Goal: Check status: Check status

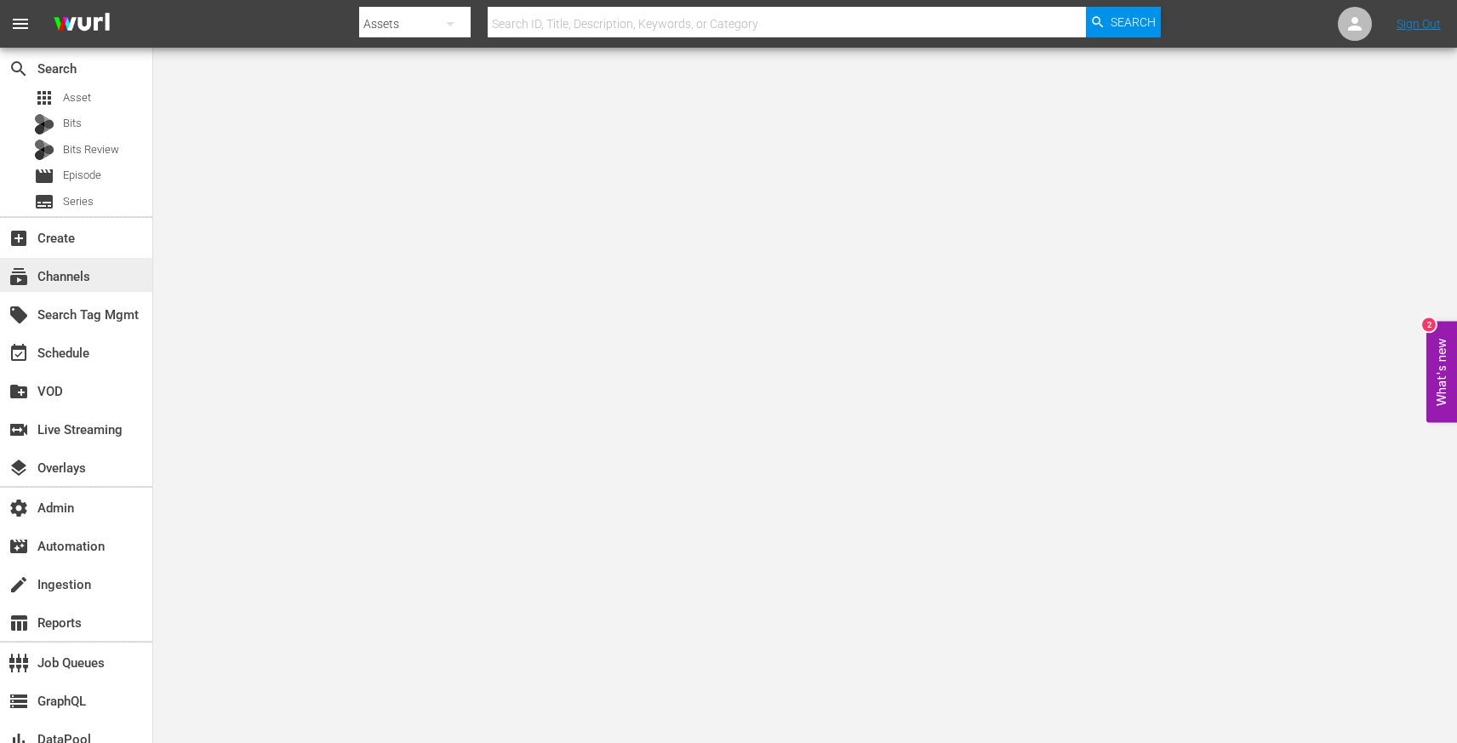
click at [88, 274] on div "subscriptions Channels" at bounding box center [47, 273] width 95 height 15
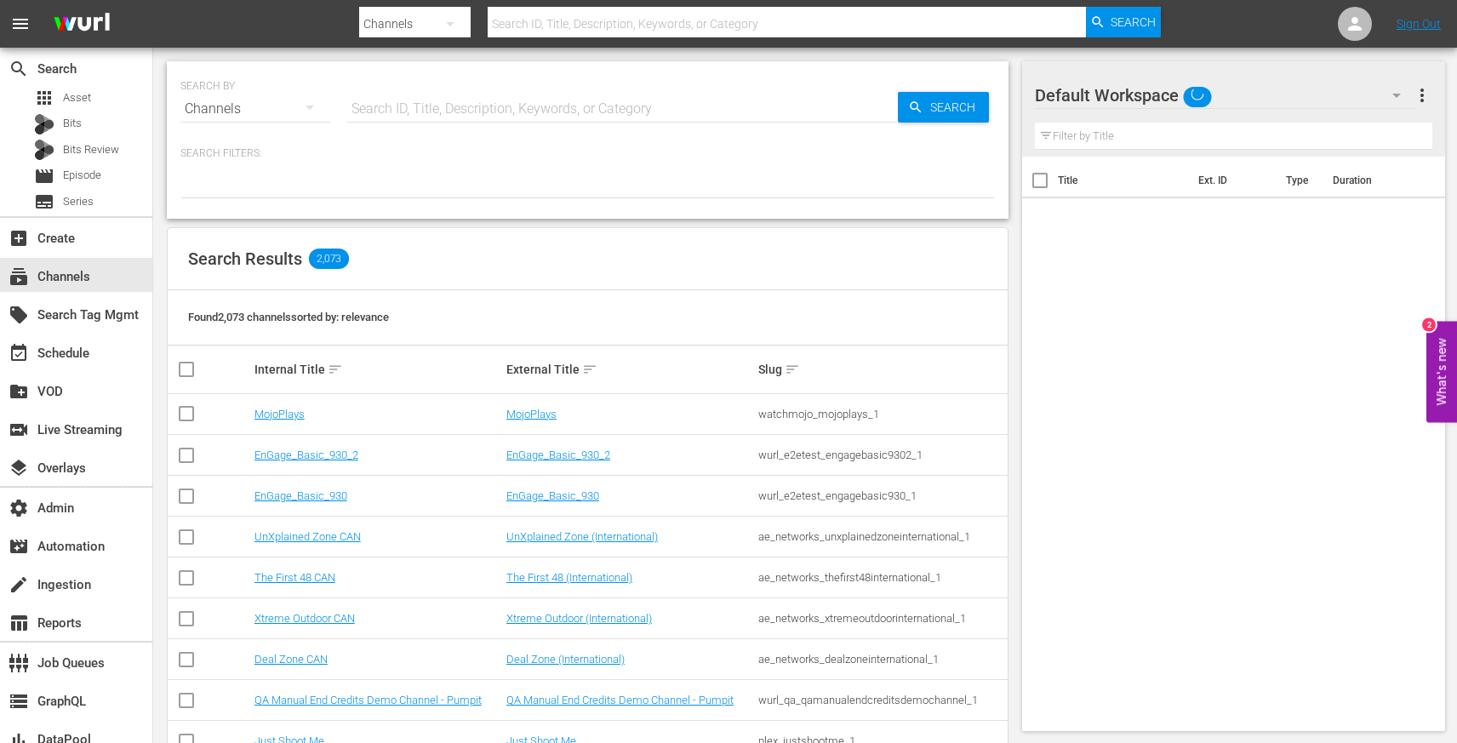
click at [415, 111] on input "text" at bounding box center [622, 109] width 551 height 41
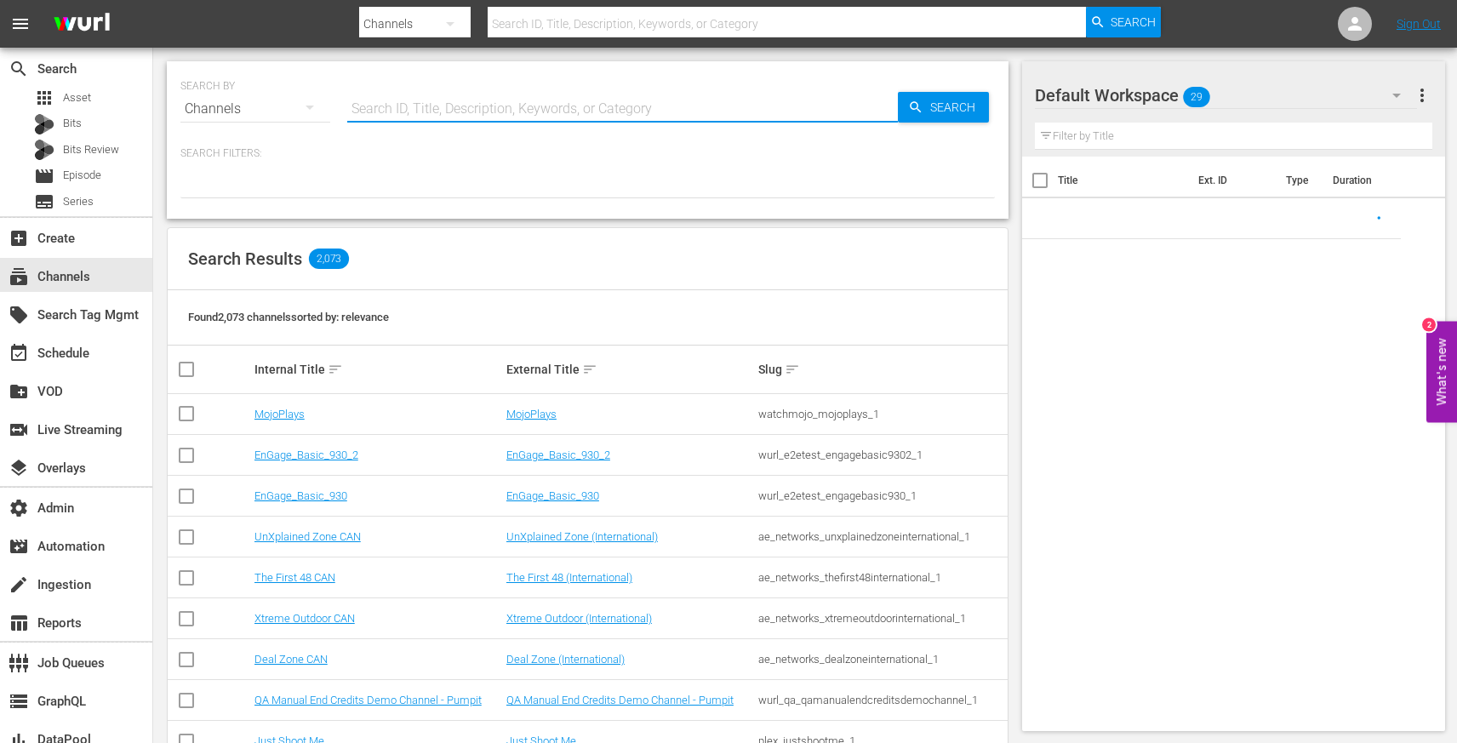
paste input "global_fan_tv_gfnsoccer_1"
type input "global_fan_tv_gfnsoccer_1"
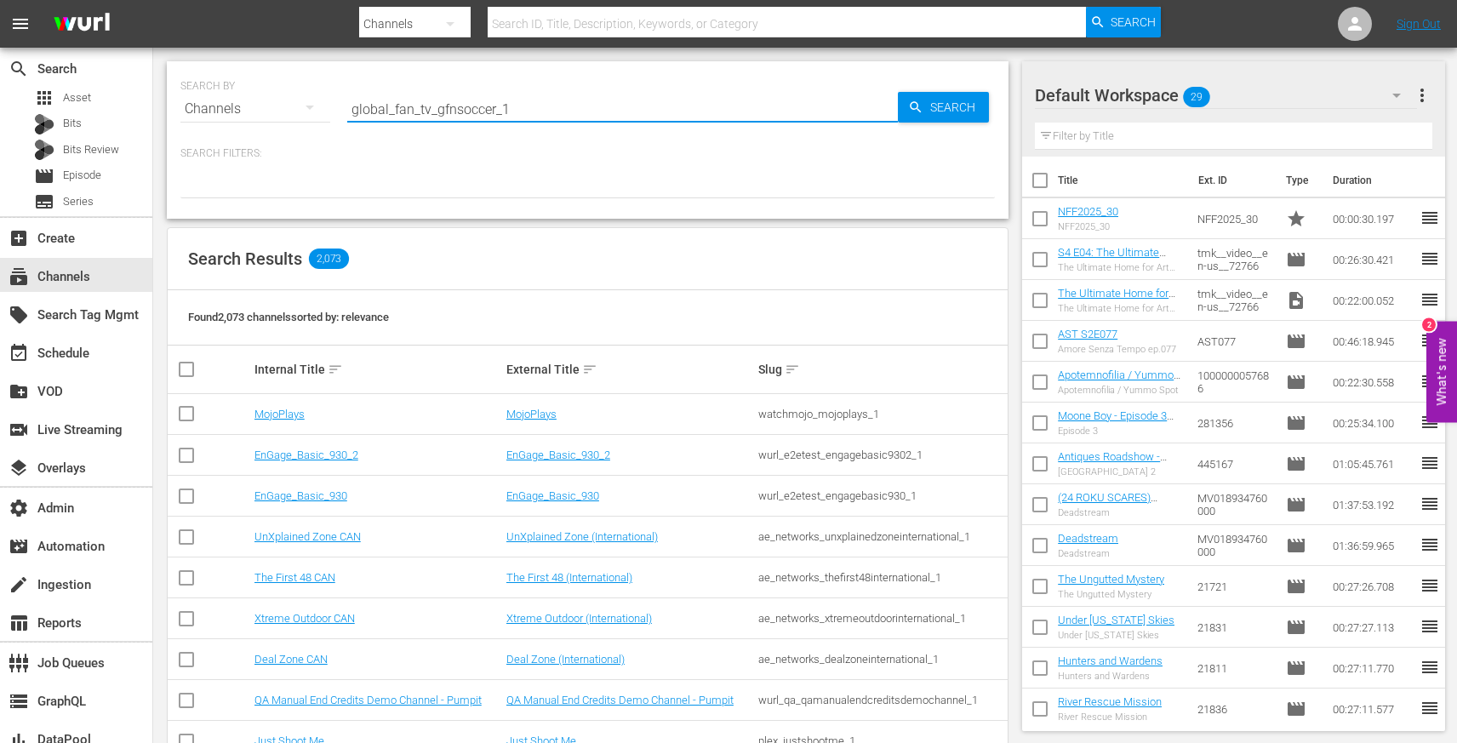
type input "global_fan_tv_gfnsoccer_1"
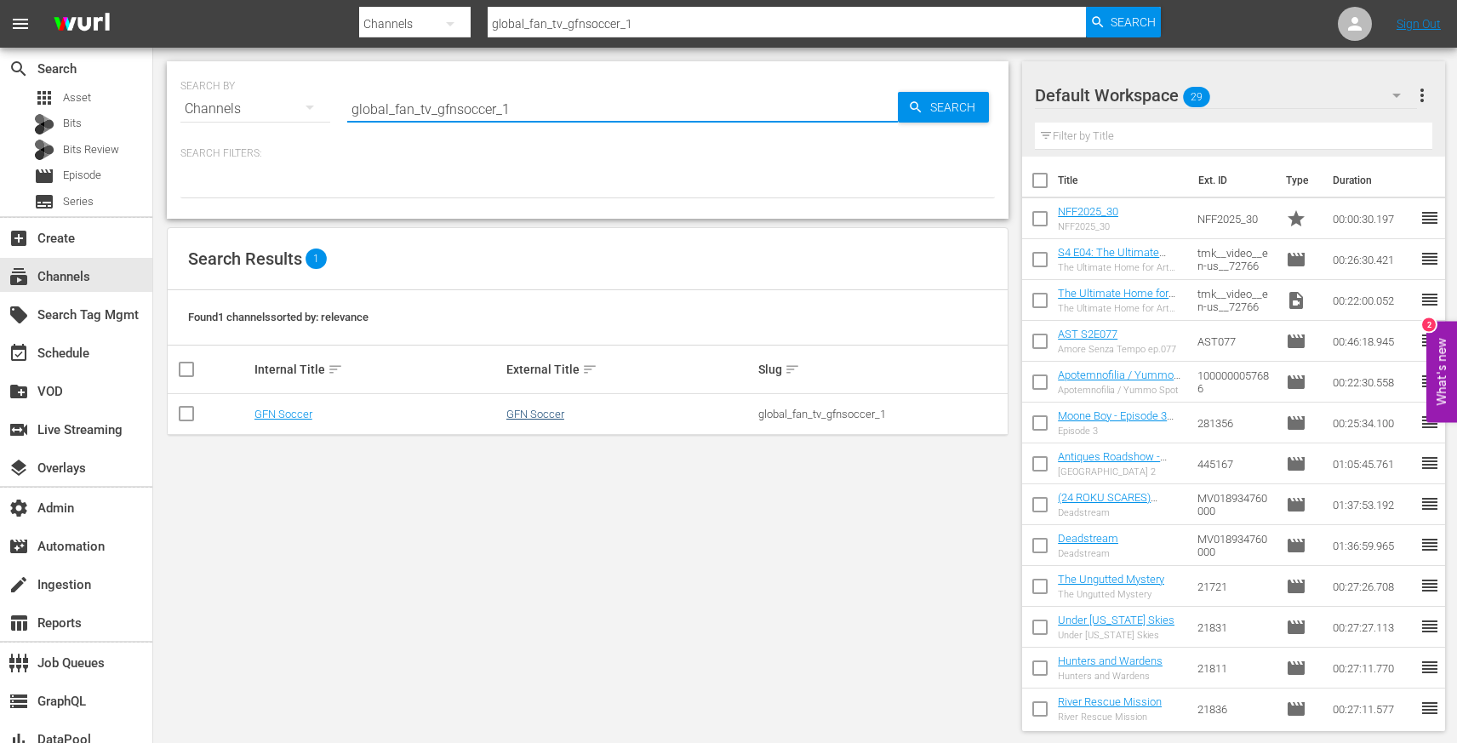
type input "global_fan_tv_gfnsoccer_1"
click at [529, 409] on link "GFN Soccer" at bounding box center [535, 414] width 58 height 13
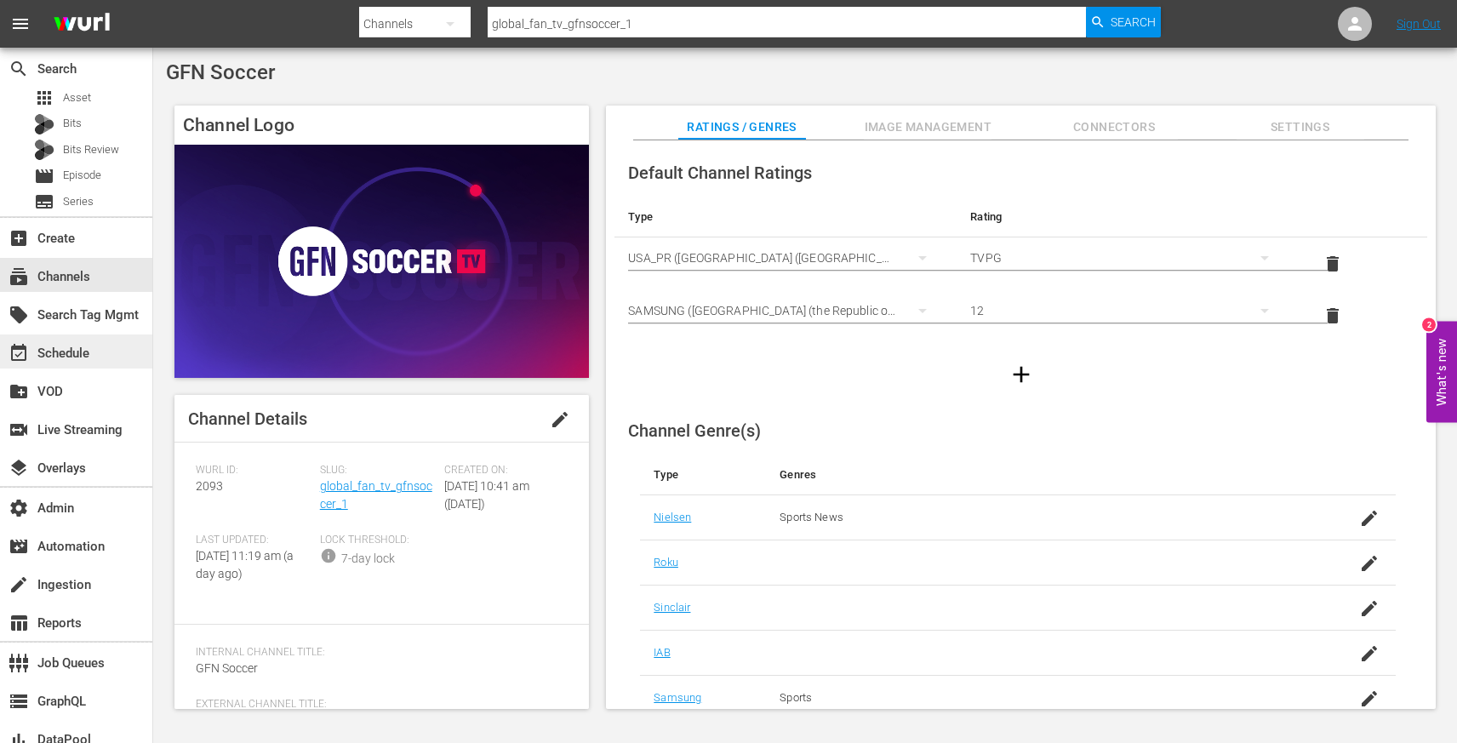
click at [65, 357] on div "event_available Schedule" at bounding box center [47, 350] width 95 height 15
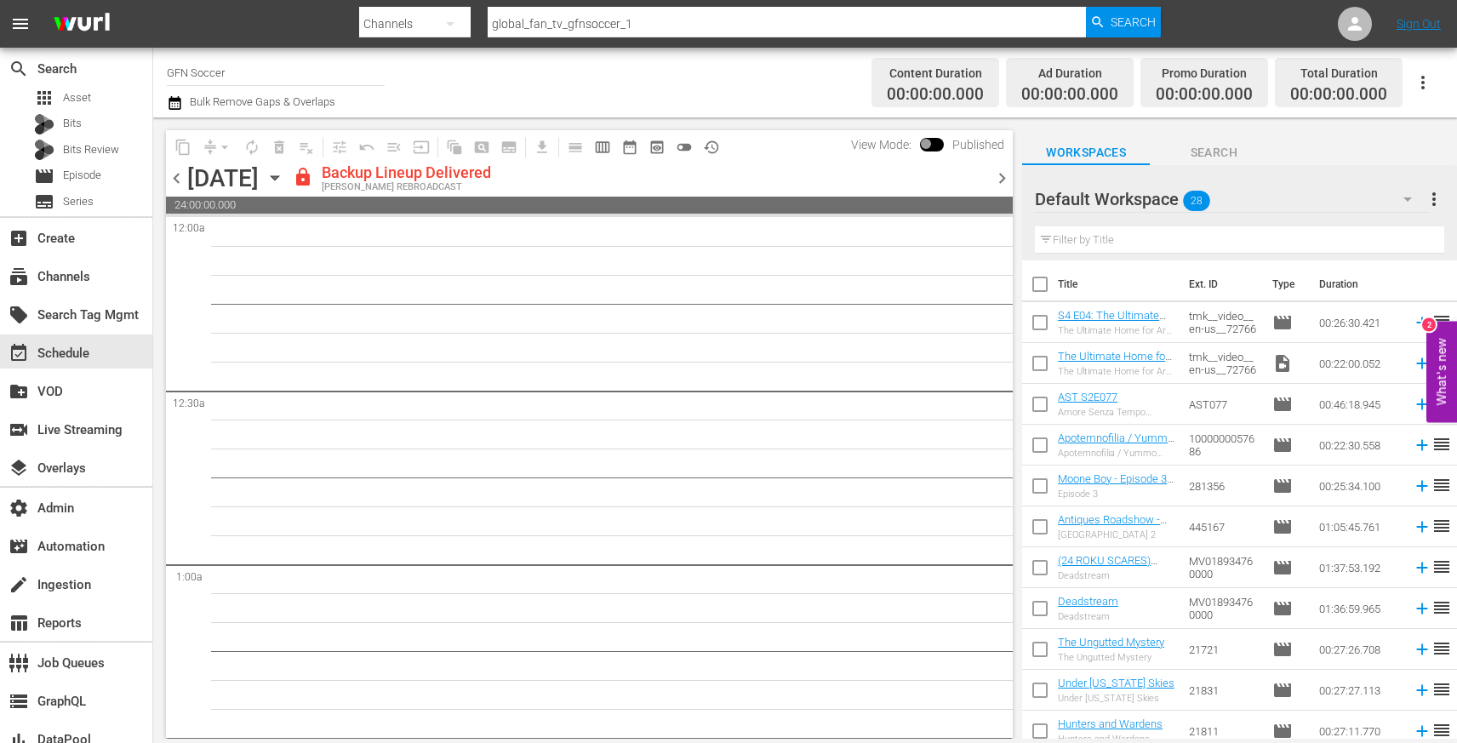
click at [181, 182] on span "chevron_left" at bounding box center [176, 178] width 21 height 21
click at [997, 177] on span "chevron_right" at bounding box center [1002, 178] width 21 height 21
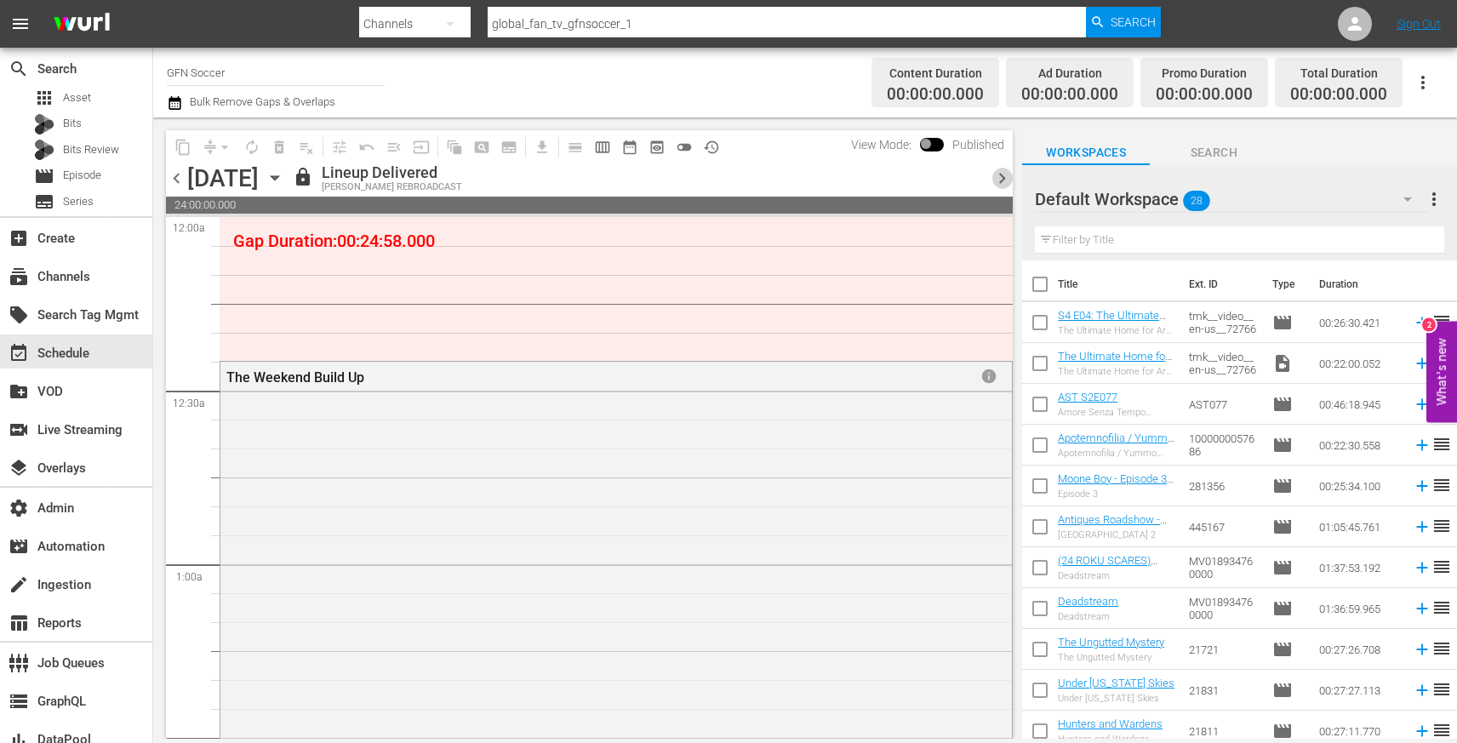
click at [996, 177] on span "chevron_right" at bounding box center [1002, 178] width 21 height 21
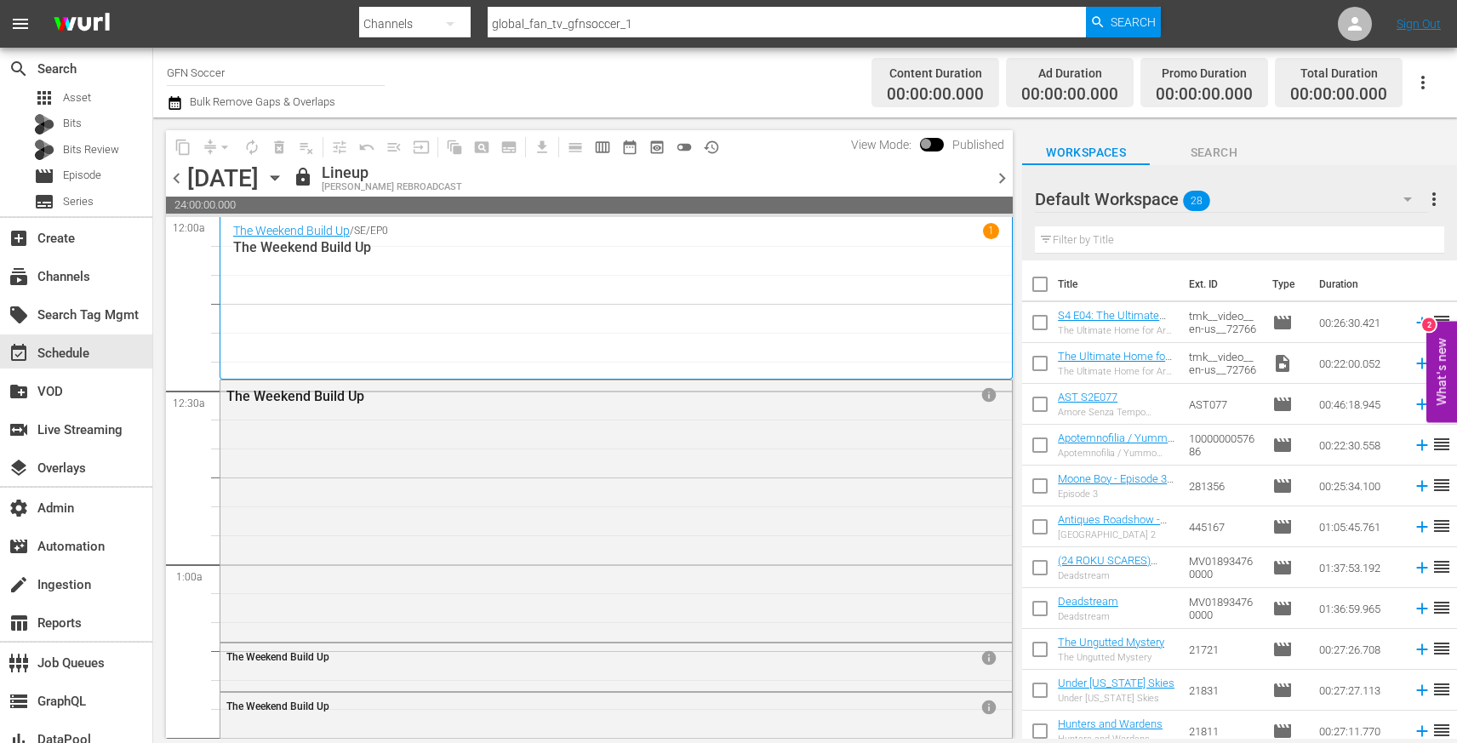
click at [996, 177] on span "chevron_right" at bounding box center [1002, 178] width 21 height 21
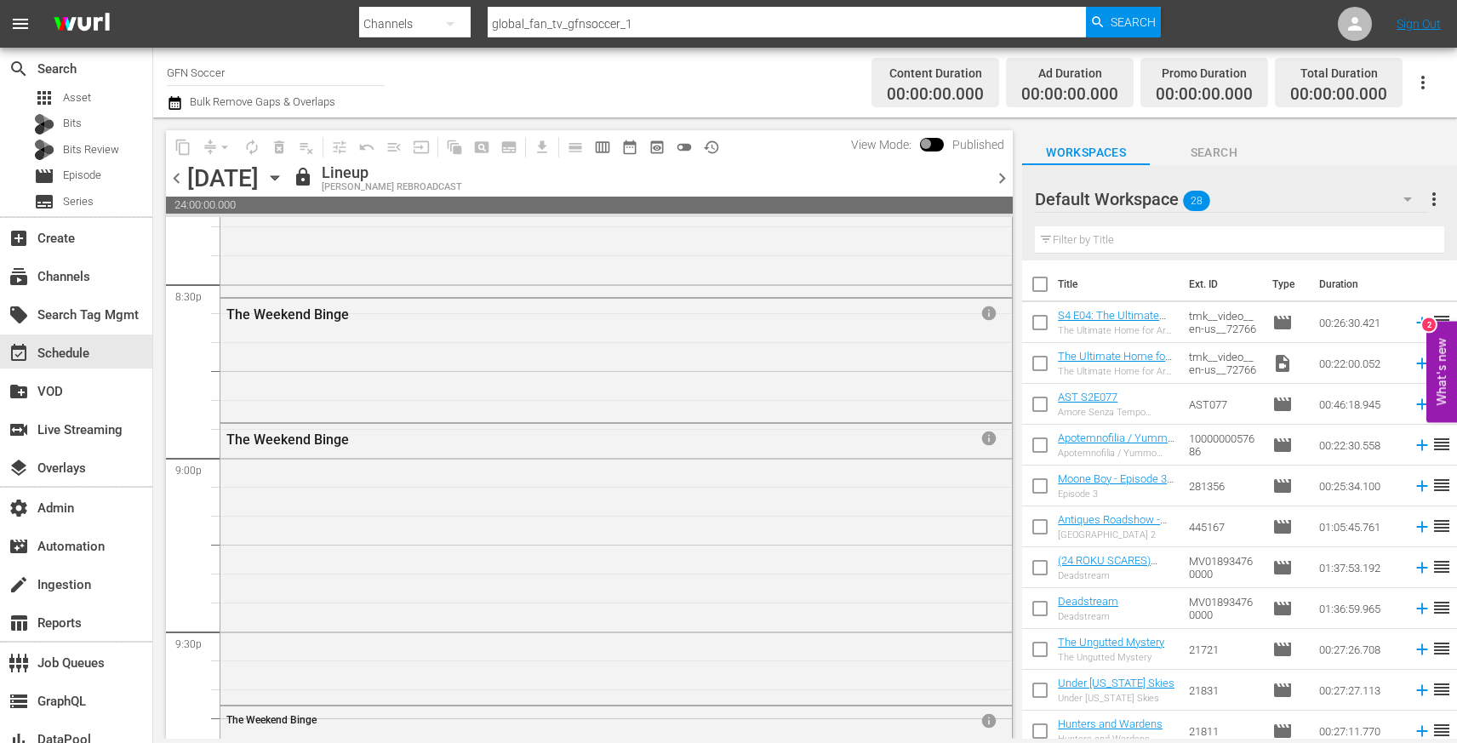
scroll to position [7928, 0]
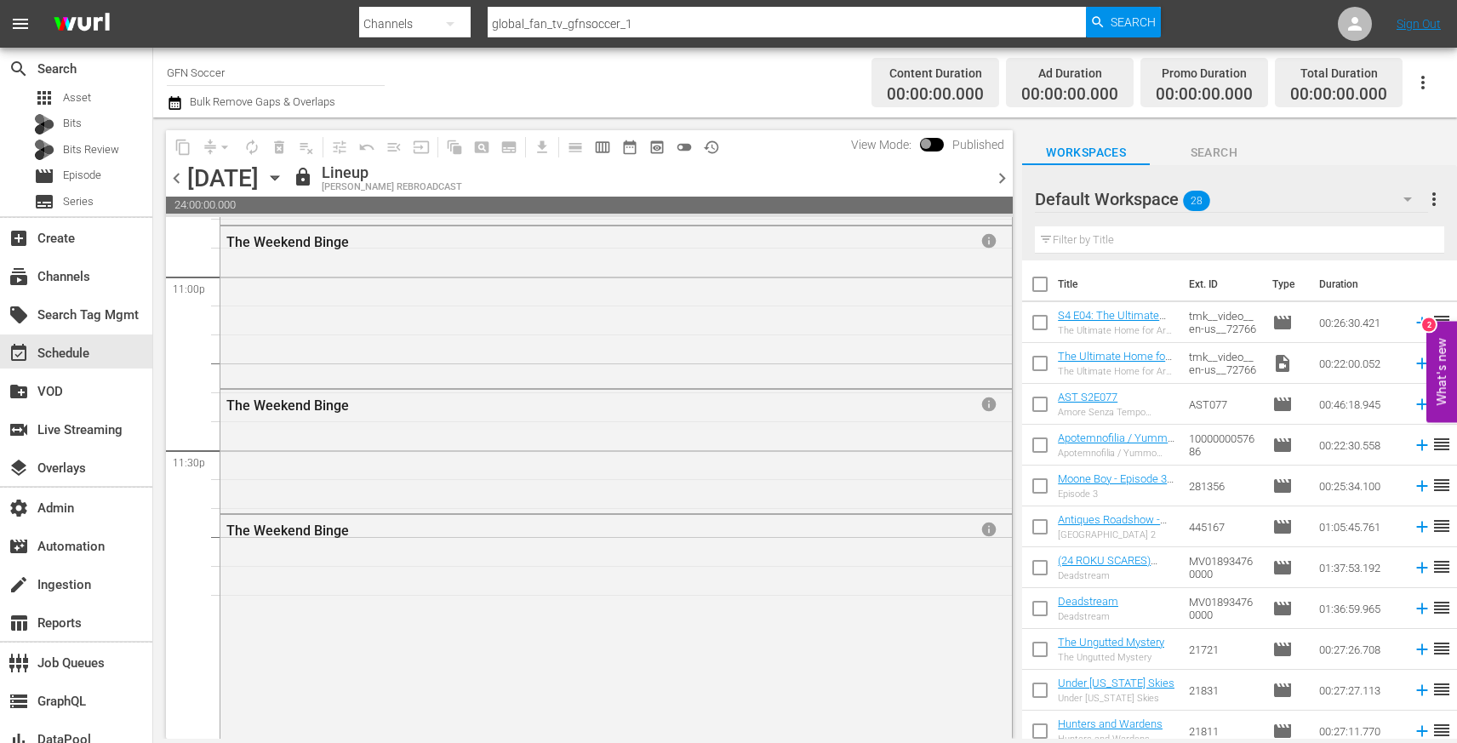
click at [1008, 180] on span "chevron_right" at bounding box center [1002, 178] width 21 height 21
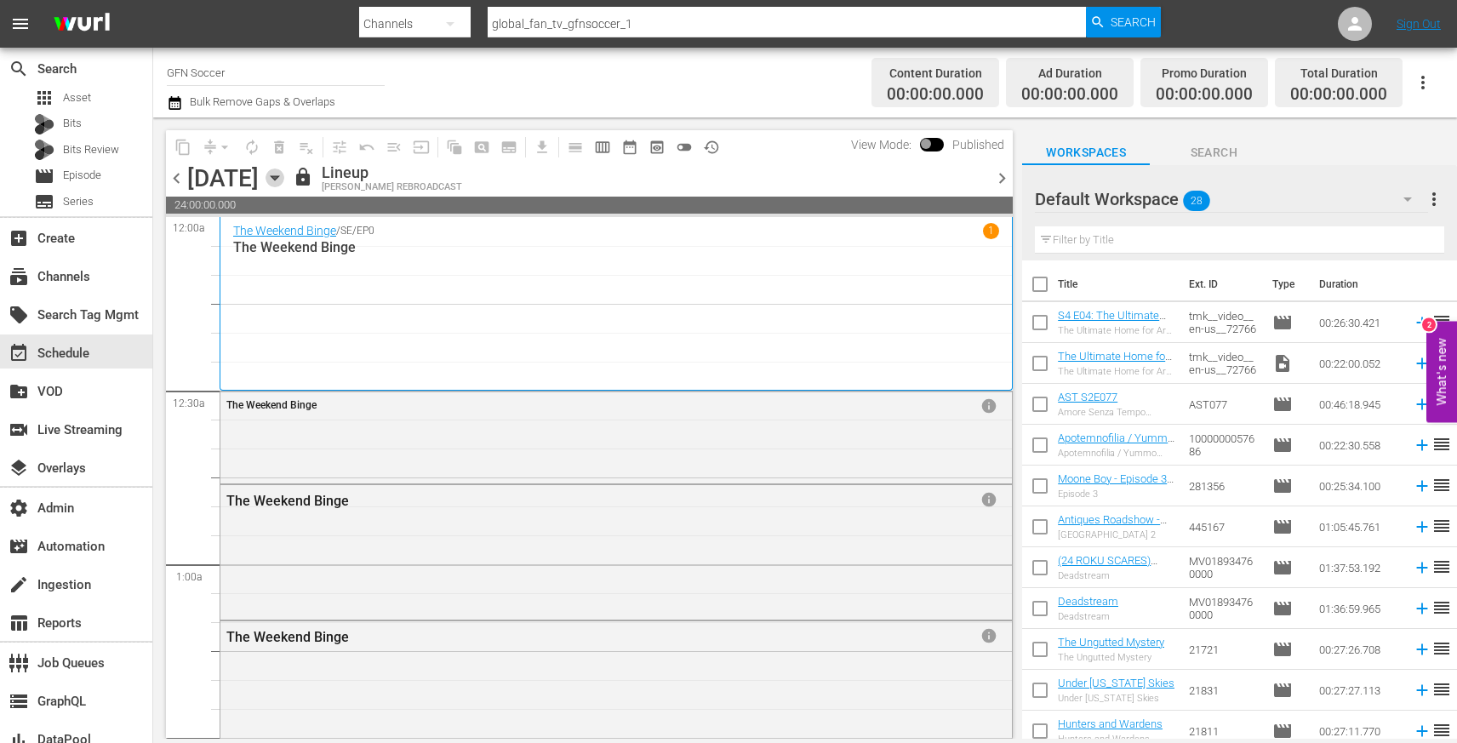
click at [278, 179] on icon "button" at bounding box center [275, 178] width 8 height 4
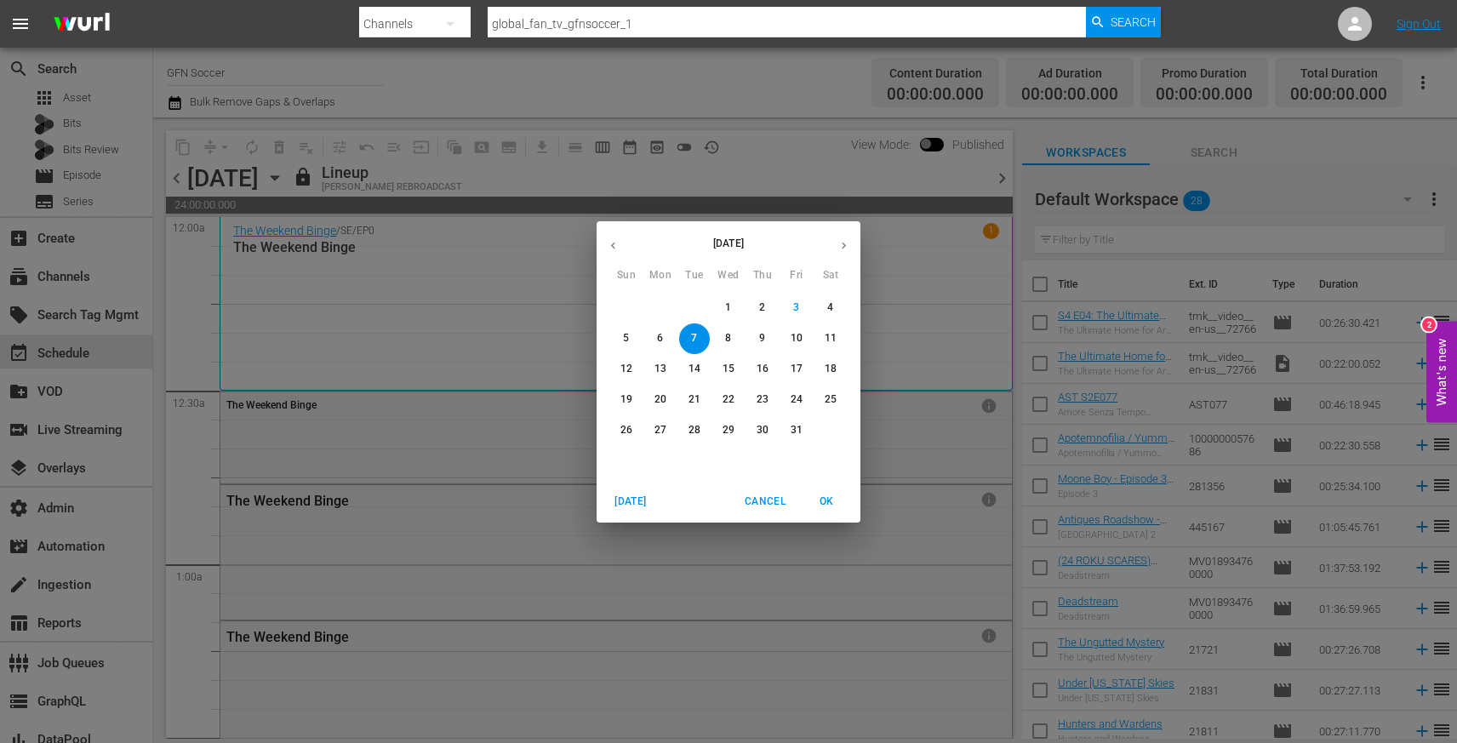
click at [820, 312] on span "4" at bounding box center [830, 307] width 31 height 14
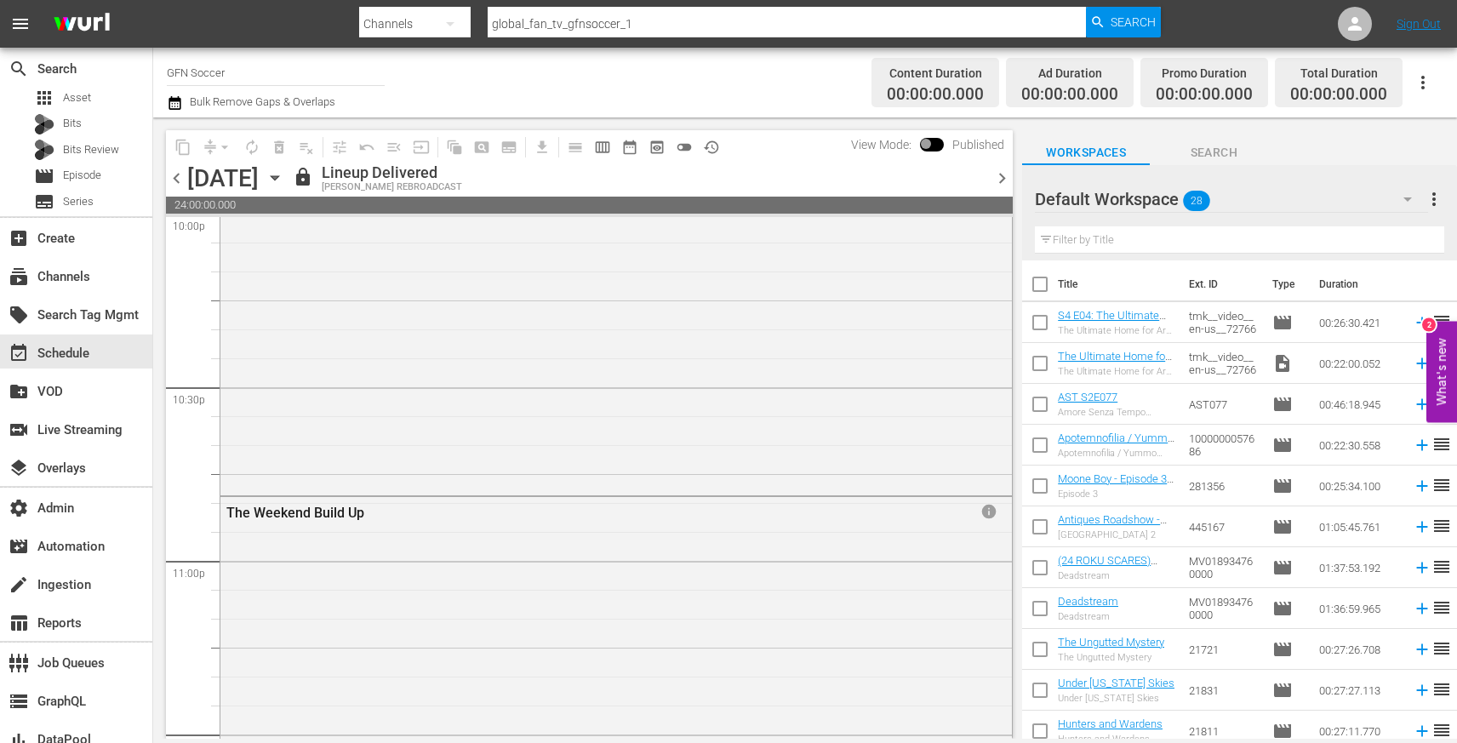
scroll to position [7976, 0]
